Goal: Transaction & Acquisition: Download file/media

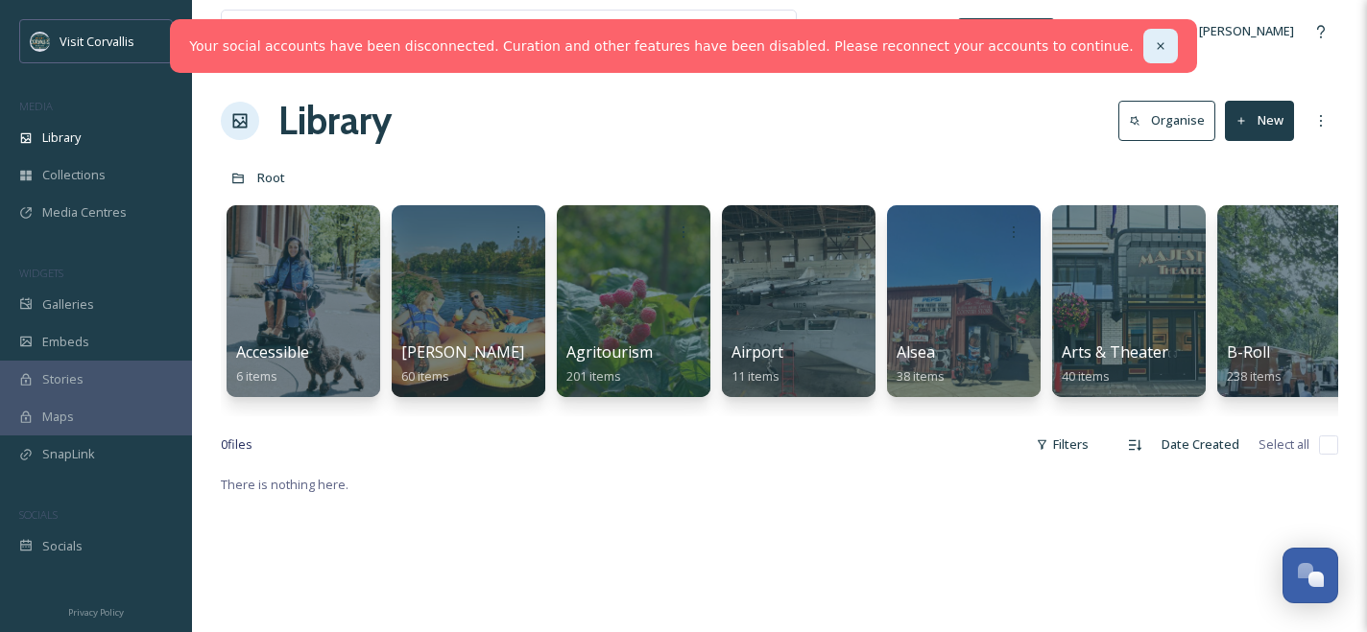
click at [1154, 40] on icon at bounding box center [1160, 45] width 13 height 13
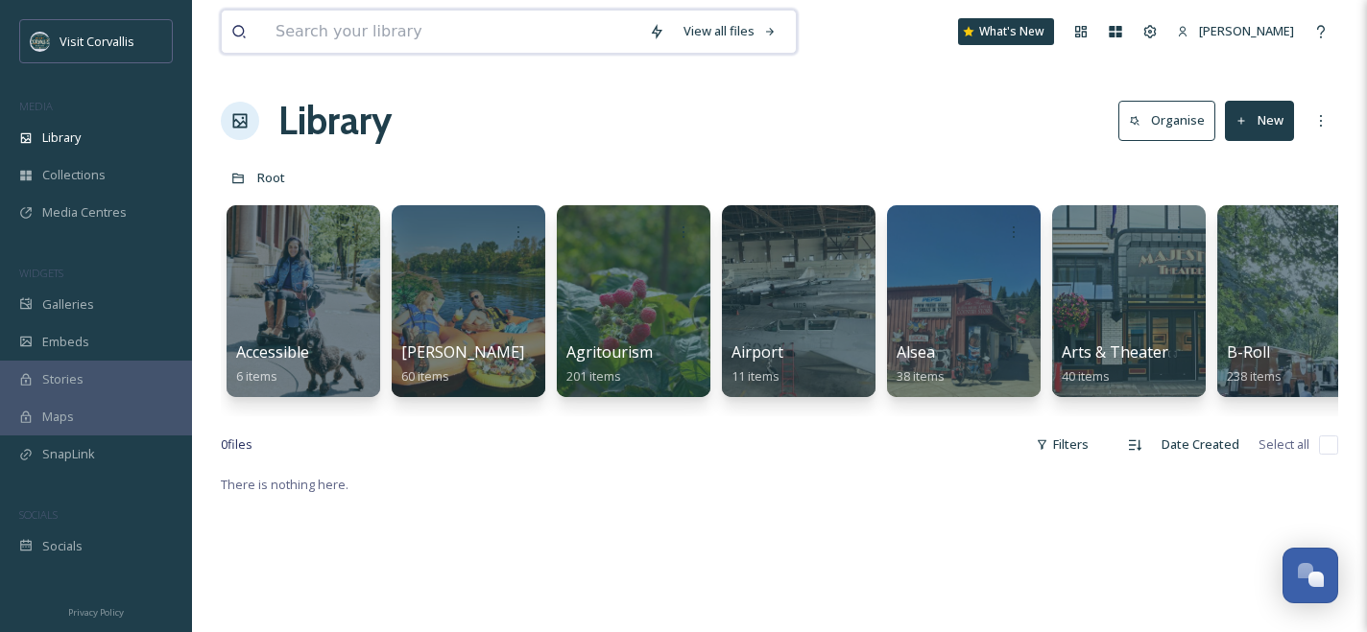
click at [393, 35] on input at bounding box center [452, 32] width 373 height 42
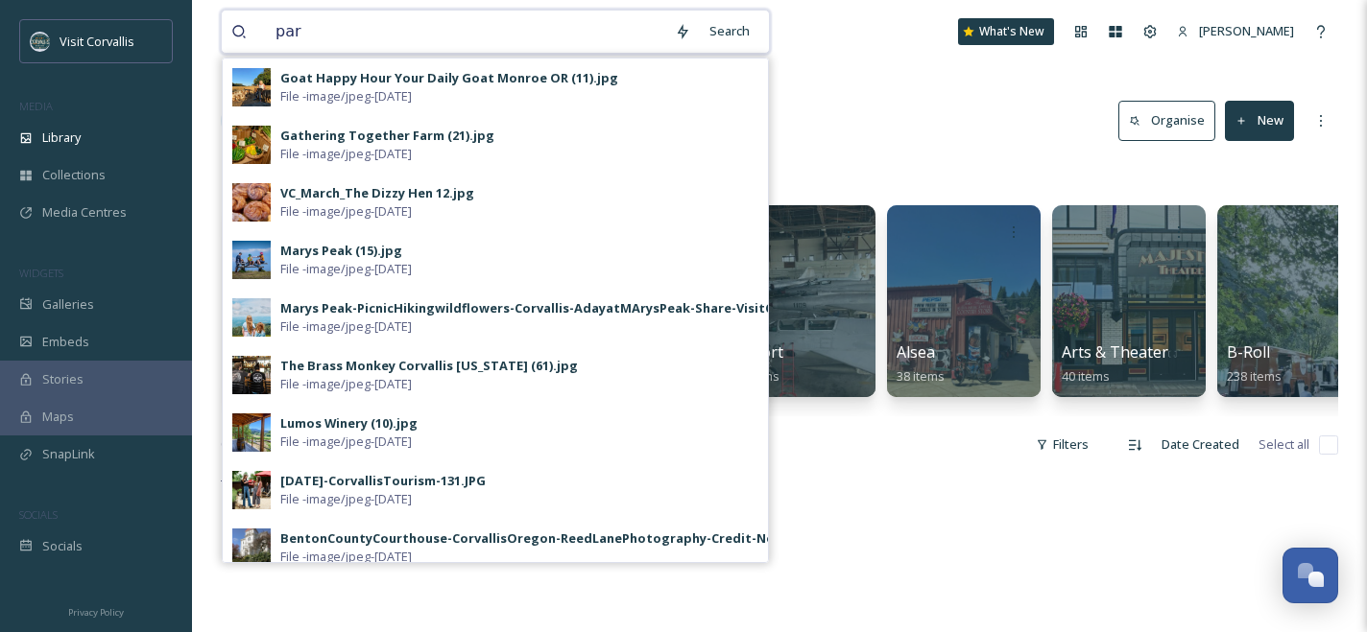
type input "park"
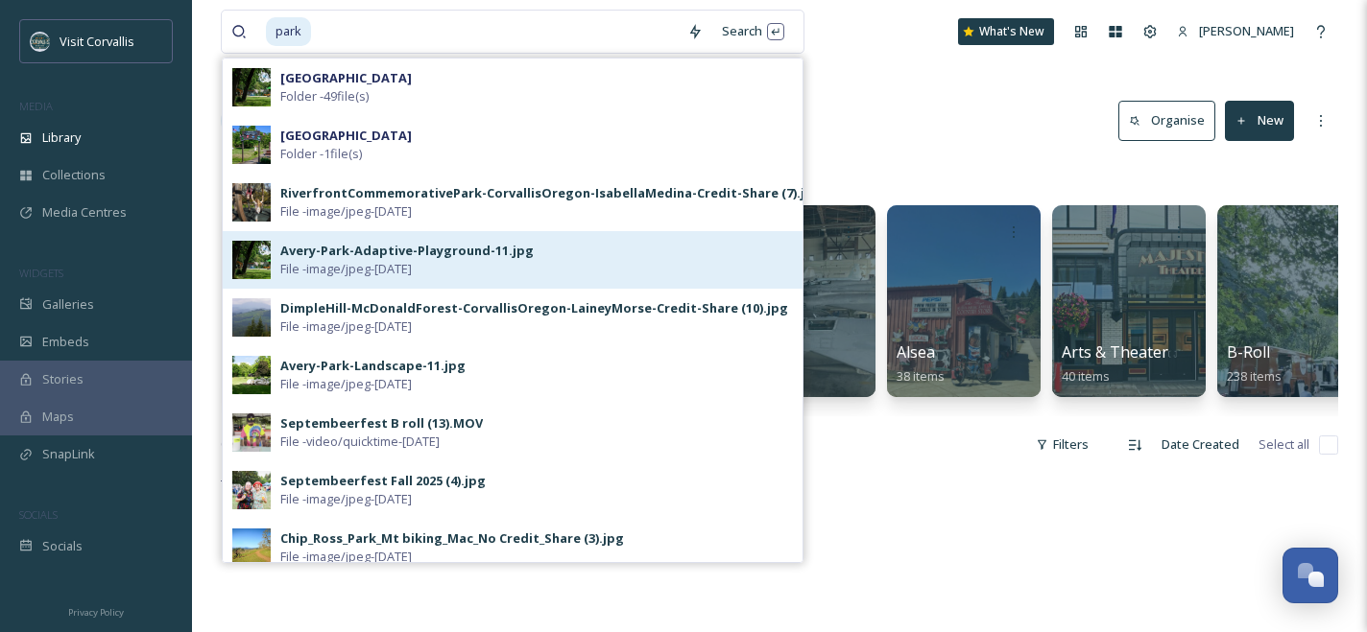
click at [552, 248] on div "Avery-Park-Adaptive-Playground-11.jpg File - image/jpeg - [DATE]" at bounding box center [536, 260] width 512 height 36
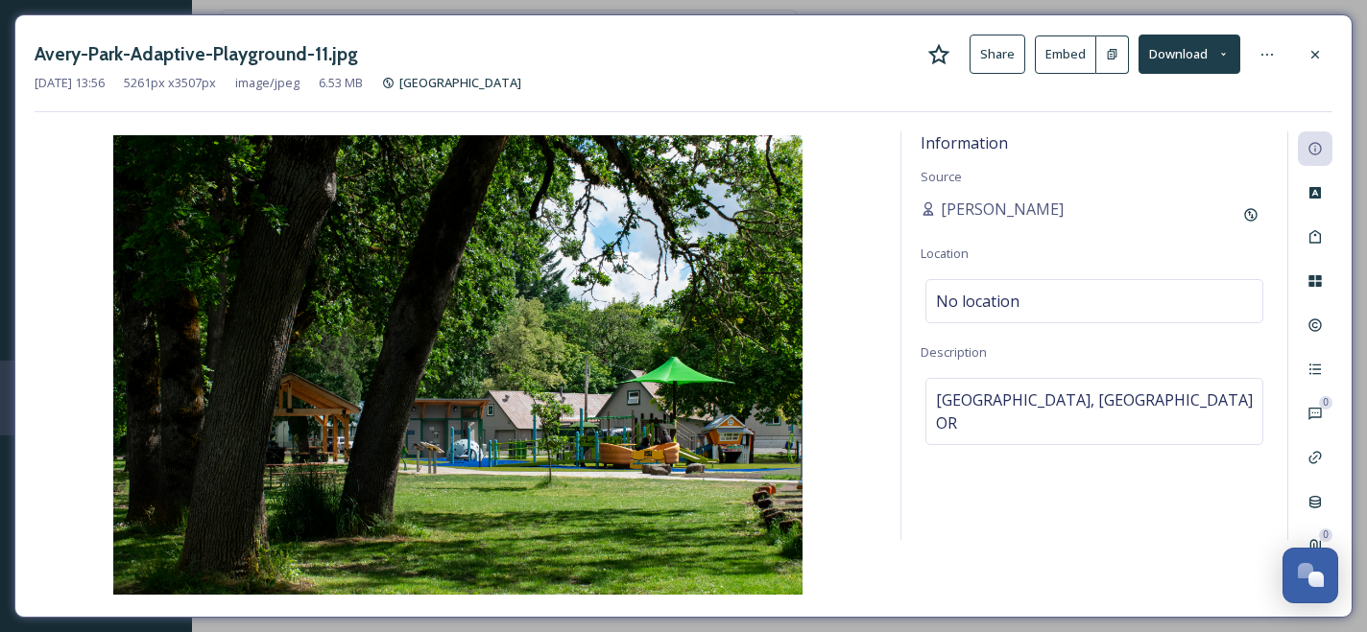
click at [1183, 54] on button "Download" at bounding box center [1189, 54] width 102 height 39
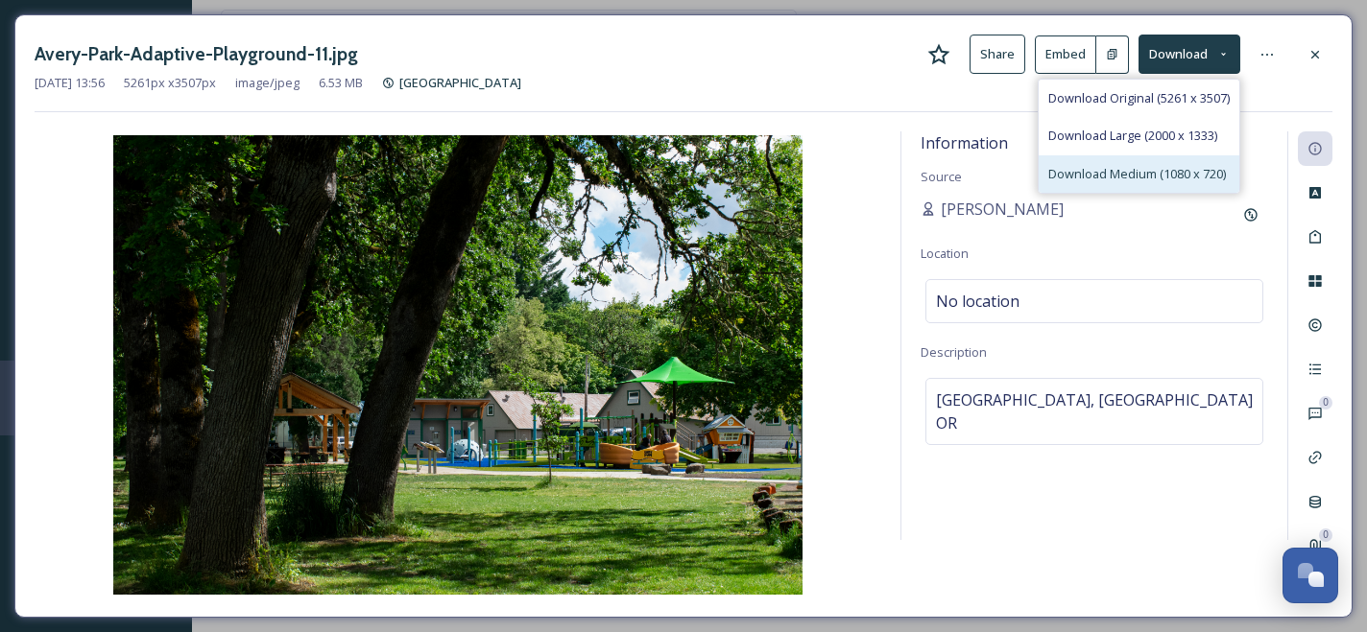
click at [1119, 171] on span "Download Medium (1080 x 720)" at bounding box center [1137, 174] width 178 height 18
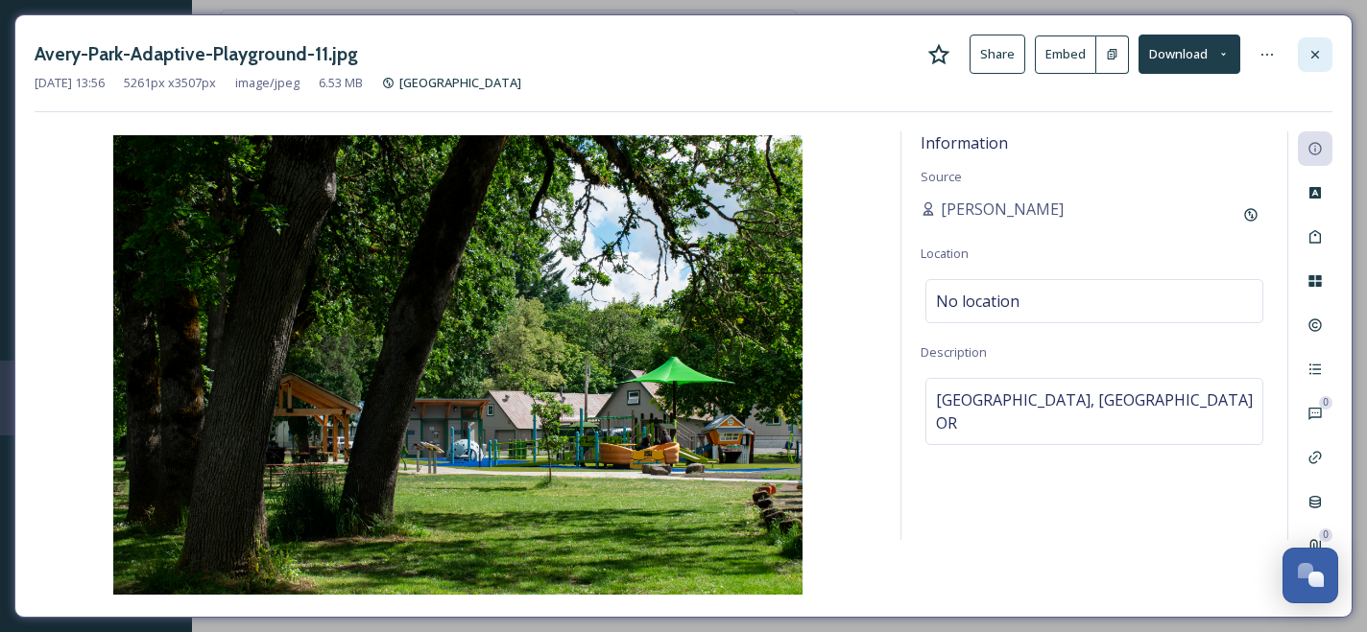
click at [1313, 47] on icon at bounding box center [1314, 54] width 15 height 15
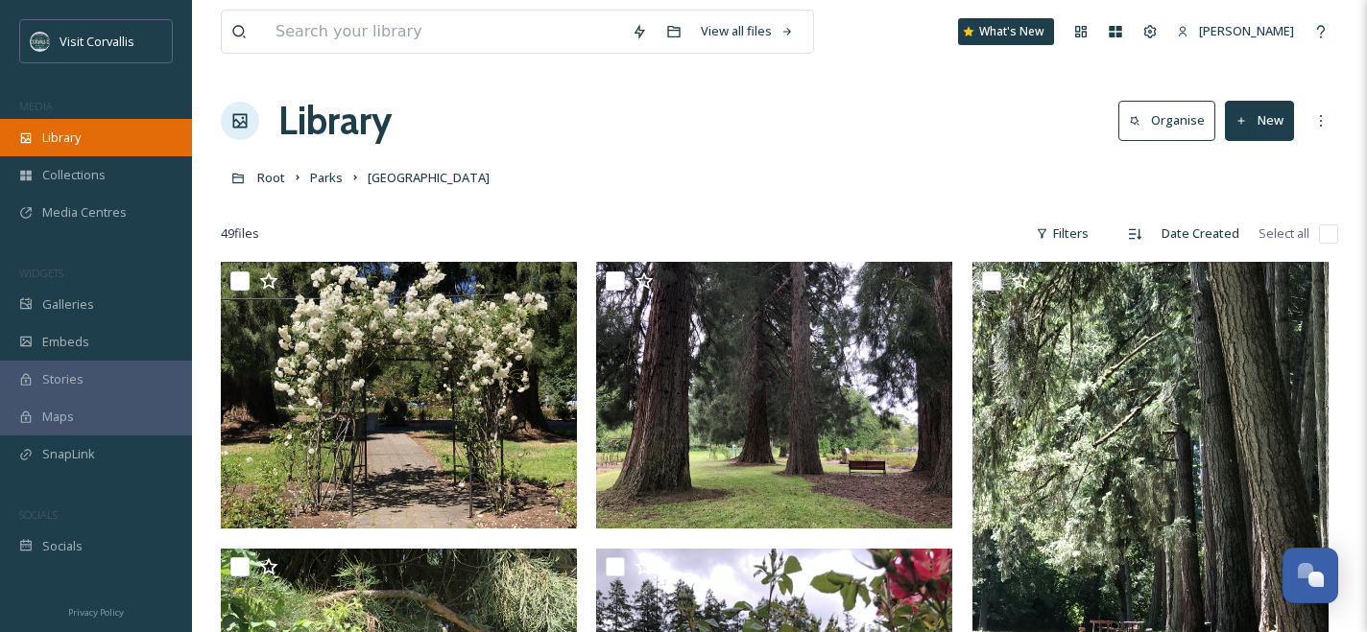
click at [67, 134] on span "Library" at bounding box center [61, 138] width 38 height 18
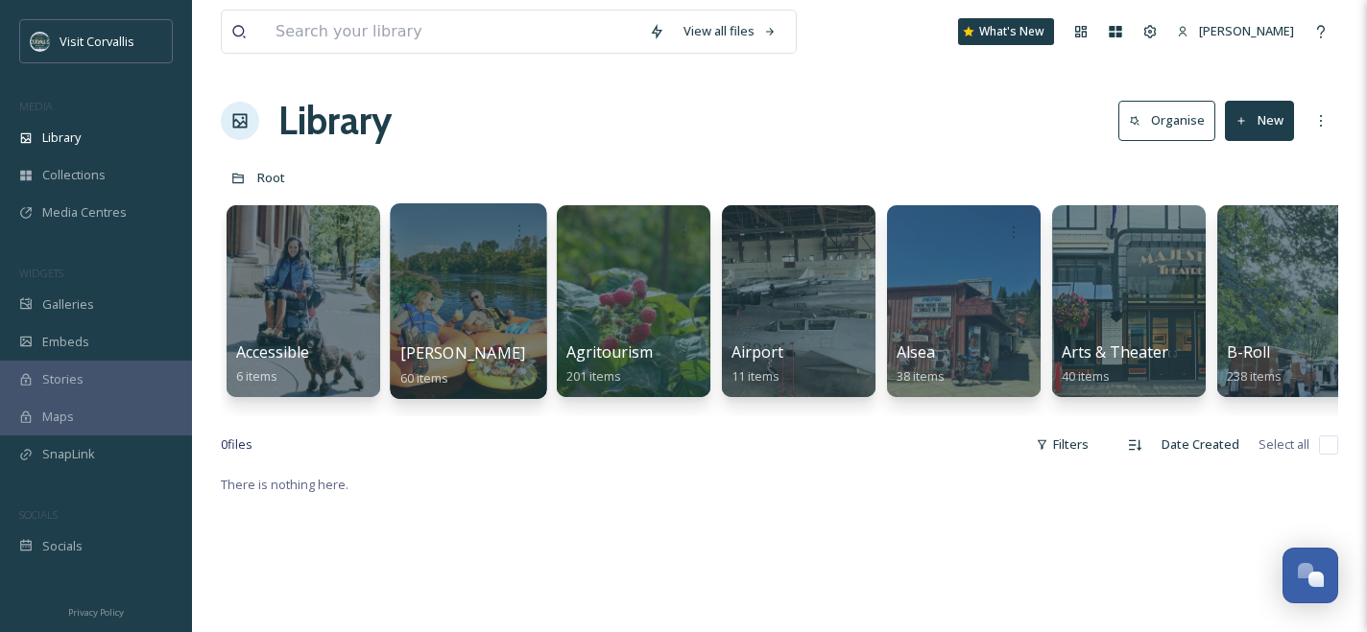
click at [474, 287] on div at bounding box center [468, 301] width 156 height 196
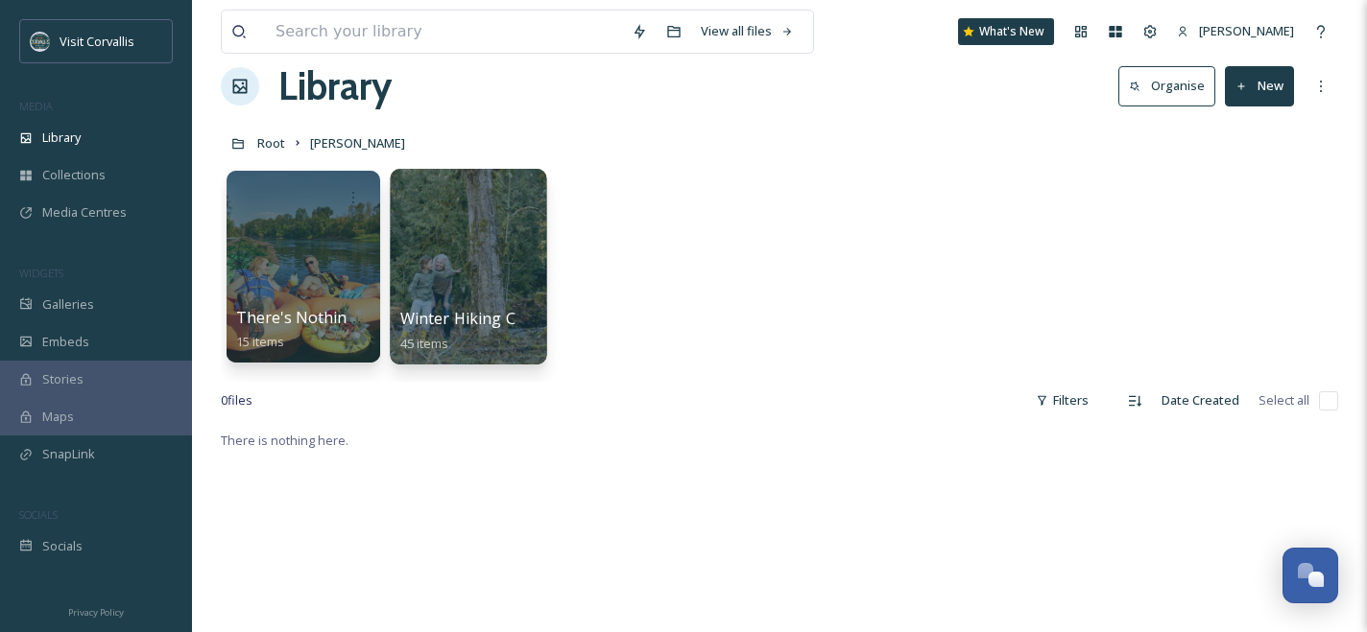
scroll to position [36, 0]
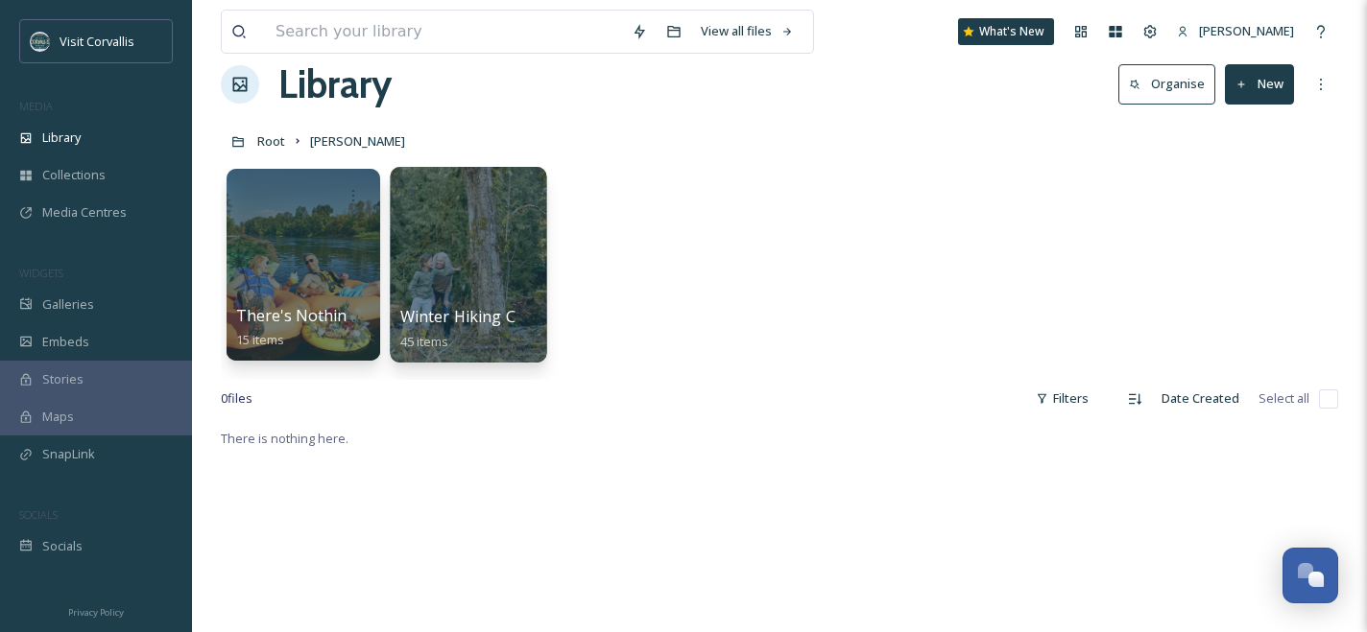
click at [474, 275] on div at bounding box center [468, 265] width 156 height 196
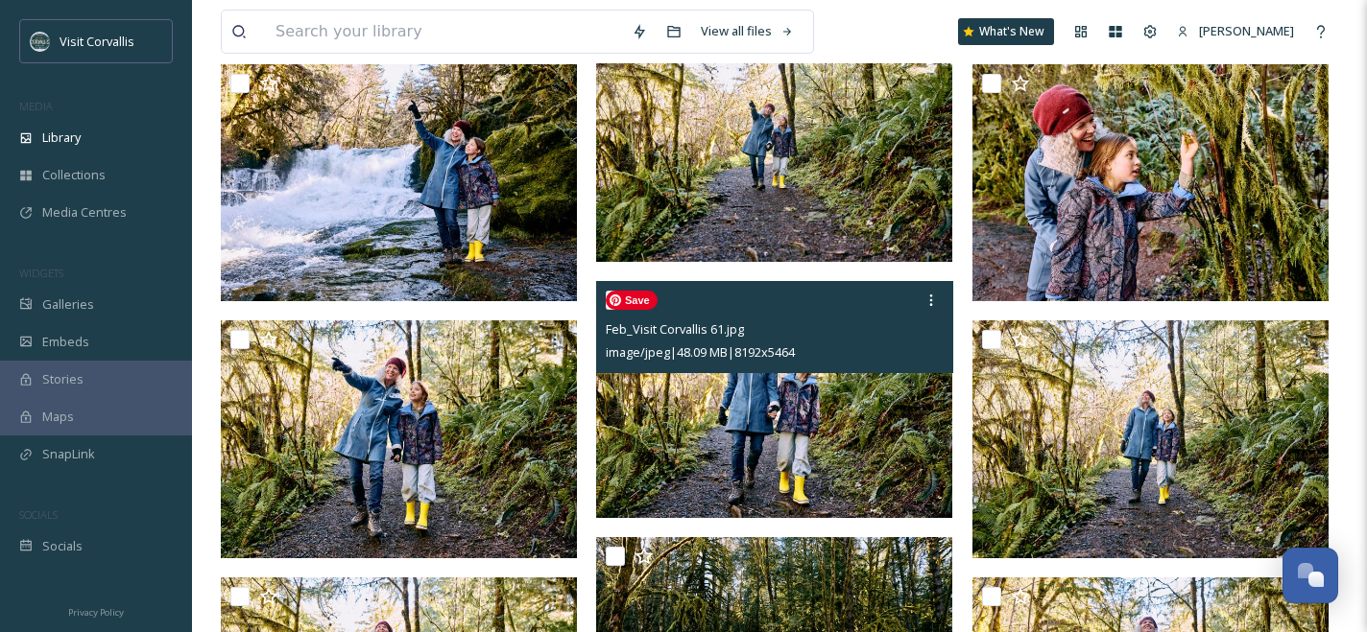
scroll to position [1003, 0]
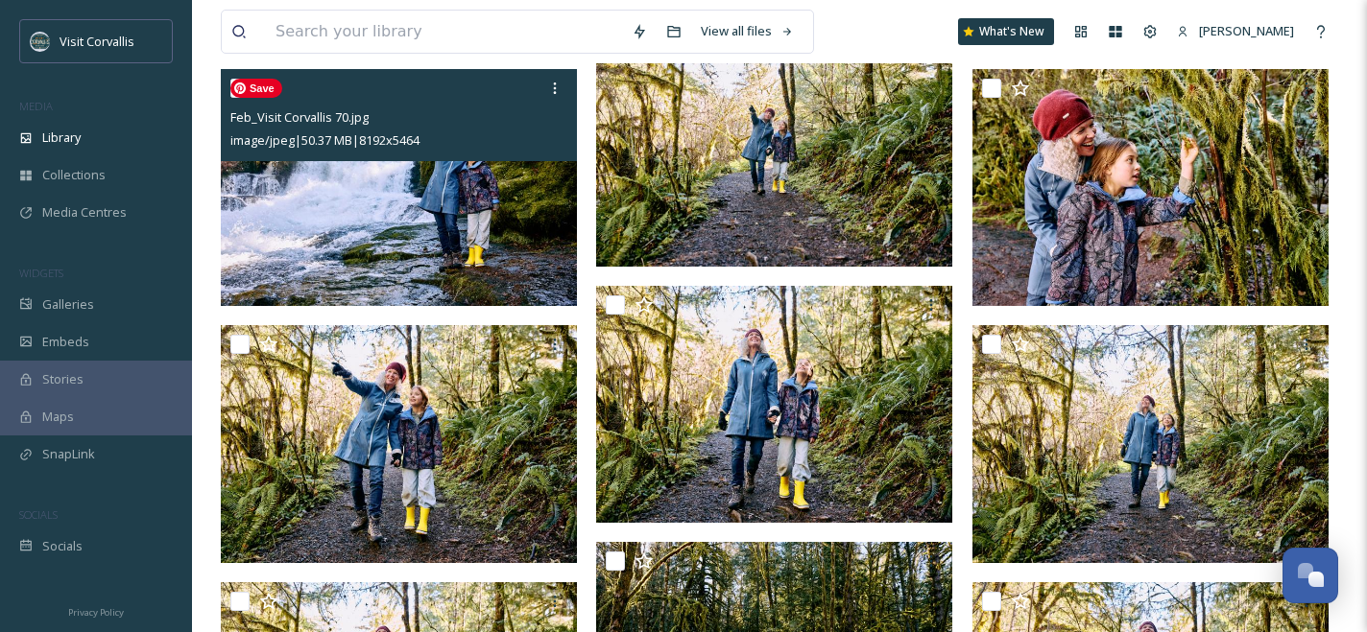
click at [531, 259] on img at bounding box center [399, 188] width 356 height 238
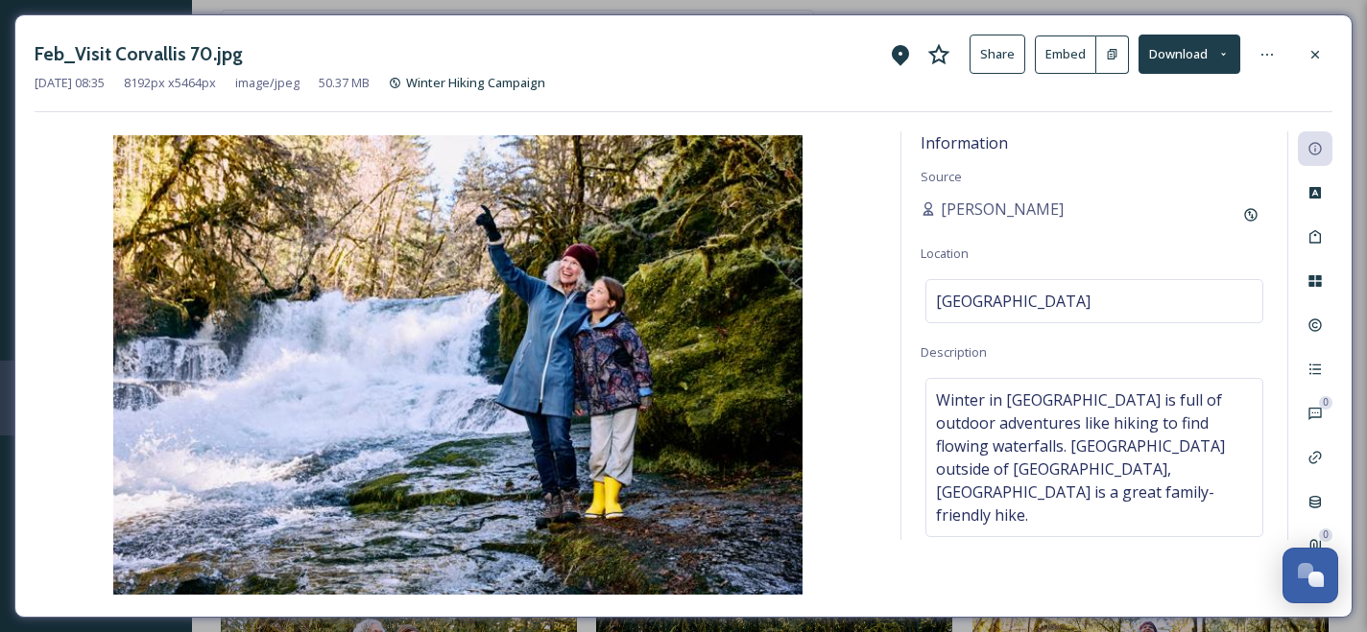
click at [1209, 53] on button "Download" at bounding box center [1189, 54] width 102 height 39
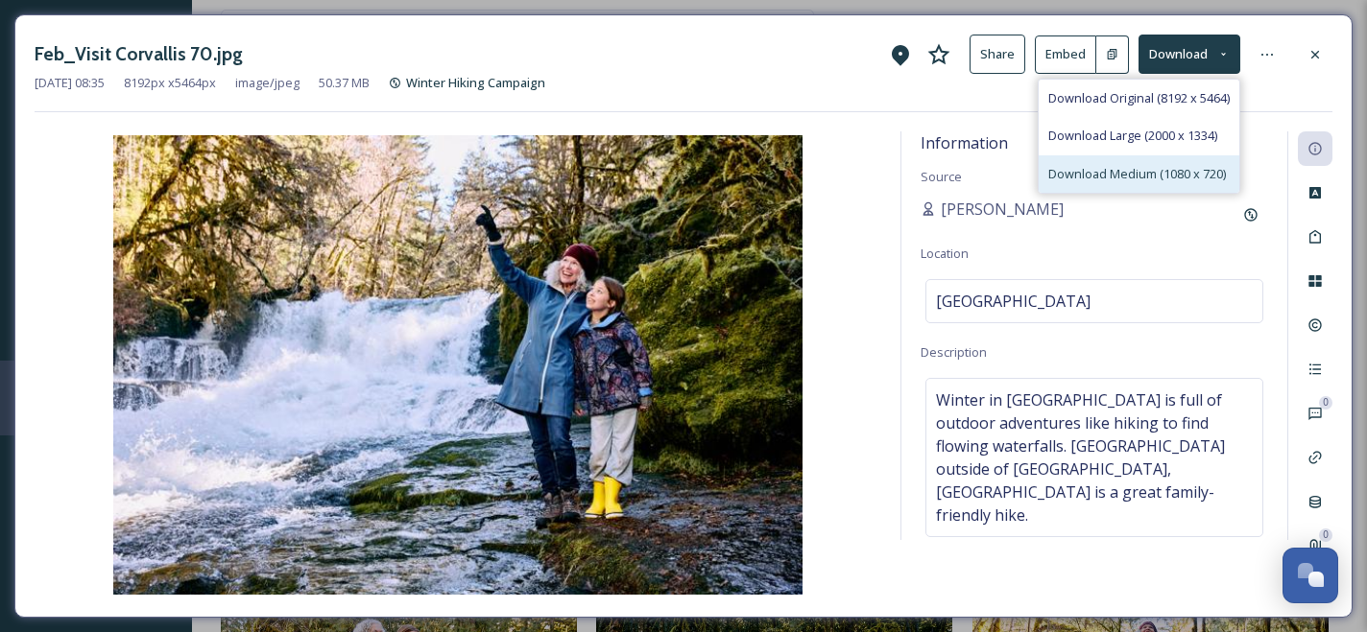
click at [1115, 171] on span "Download Medium (1080 x 720)" at bounding box center [1137, 174] width 178 height 18
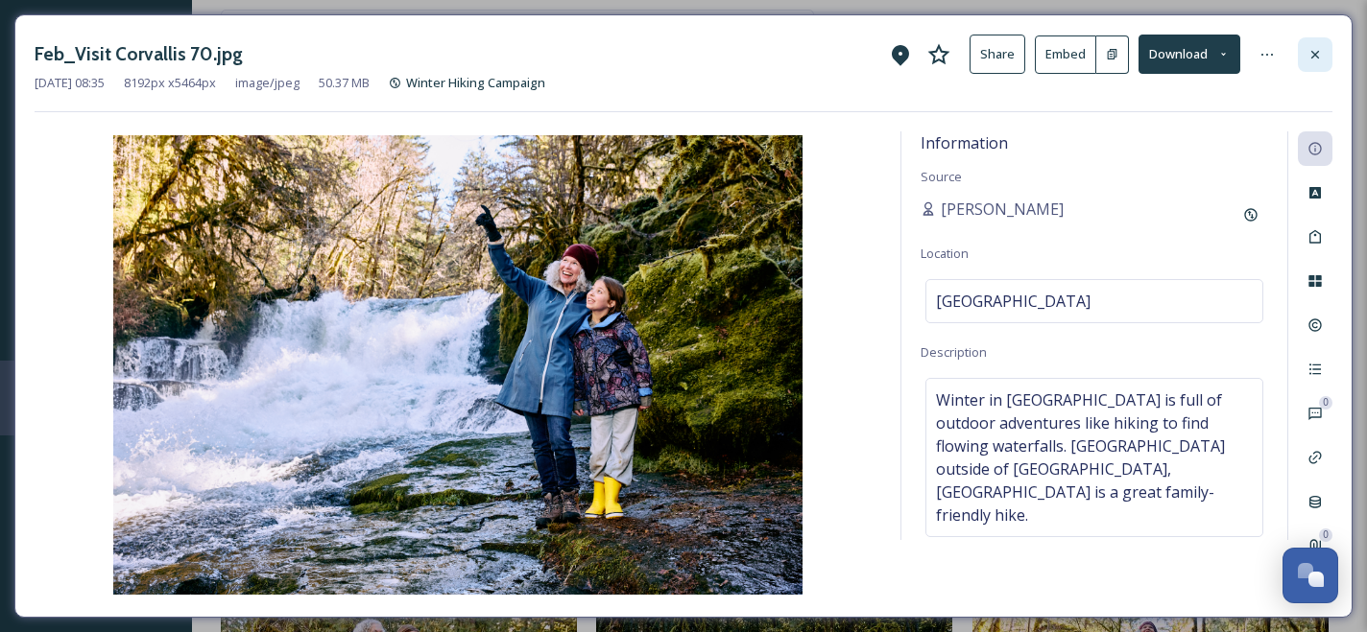
click at [1317, 54] on icon at bounding box center [1314, 54] width 15 height 15
